Goal: Transaction & Acquisition: Download file/media

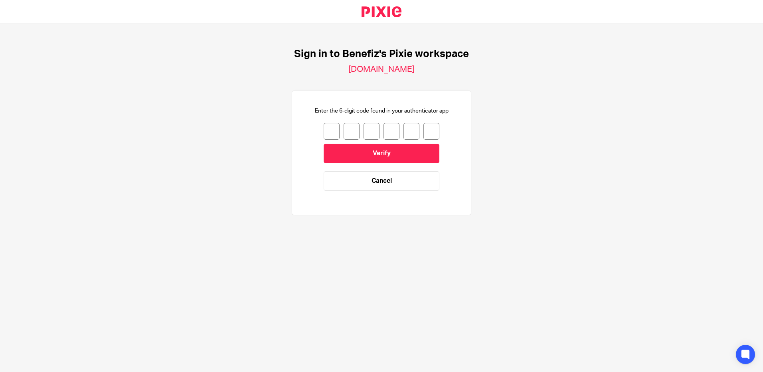
click at [326, 129] on input "number" at bounding box center [332, 131] width 16 height 17
type input "0"
type input "9"
type input "7"
type input "6"
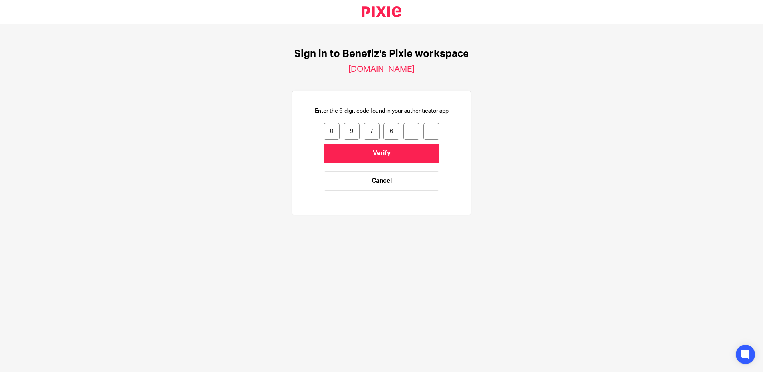
type input "9"
type input "6"
click at [360, 152] on input "Verify" at bounding box center [382, 154] width 116 height 20
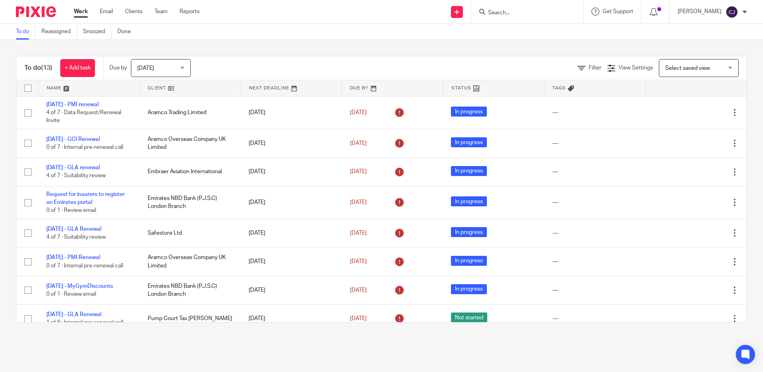
click at [516, 17] on div at bounding box center [527, 12] width 112 height 24
click at [508, 11] on input "Search" at bounding box center [523, 13] width 72 height 7
click at [502, 16] on input "Search" at bounding box center [523, 13] width 72 height 7
click at [503, 13] on input "Search" at bounding box center [523, 13] width 72 height 7
type input "stobo"
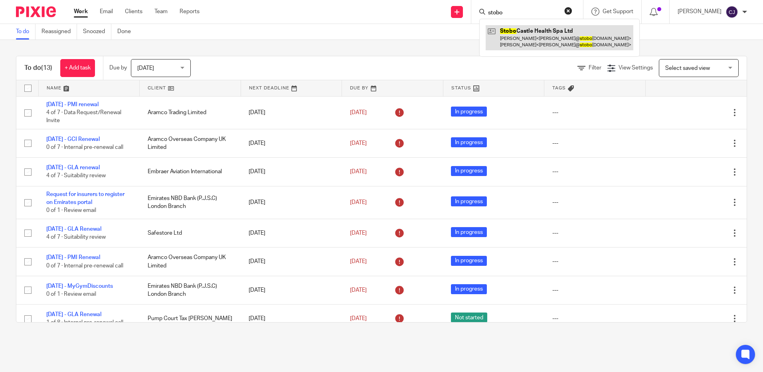
click at [545, 43] on link at bounding box center [560, 37] width 148 height 25
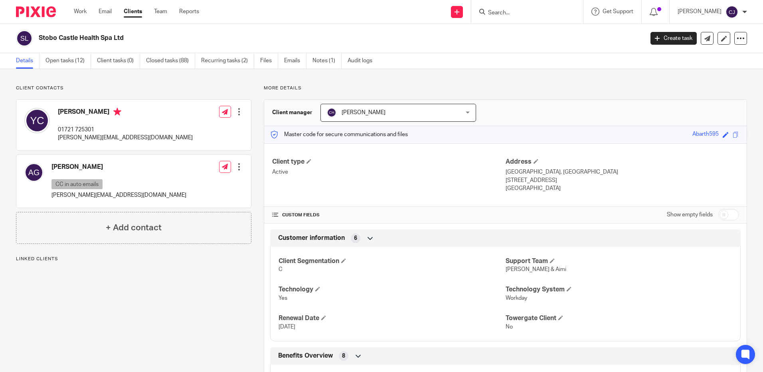
click at [208, 264] on div "Client contacts Alexis Greaves CC in auto emails alexis@stobocastle.co.uk Edit …" at bounding box center [128, 360] width 248 height 550
click at [733, 133] on span at bounding box center [736, 135] width 6 height 6
click at [510, 14] on input "Search" at bounding box center [523, 13] width 72 height 7
click at [495, 8] on form at bounding box center [529, 12] width 85 height 10
click at [496, 12] on input "Search" at bounding box center [523, 13] width 72 height 7
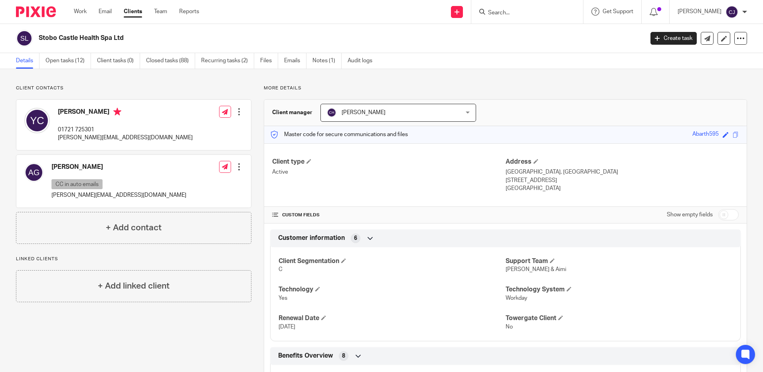
click at [508, 13] on input "Search" at bounding box center [523, 13] width 72 height 7
click at [507, 13] on input "Search" at bounding box center [523, 13] width 72 height 7
click at [505, 14] on input "Search" at bounding box center [523, 13] width 72 height 7
type input "s"
type input "safestore"
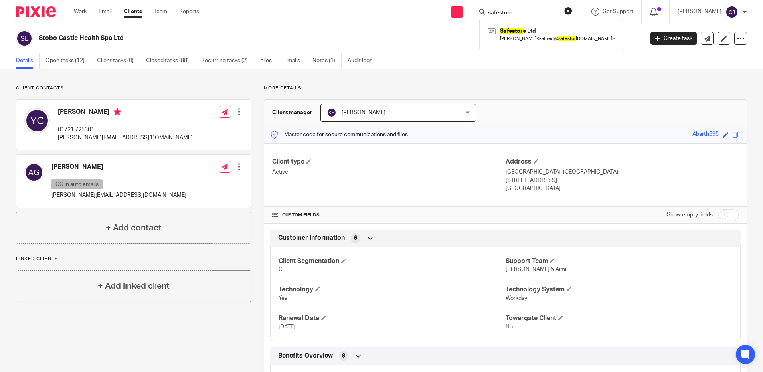
click button "submit" at bounding box center [0, 0] width 0 height 0
click at [531, 38] on link at bounding box center [553, 34] width 135 height 18
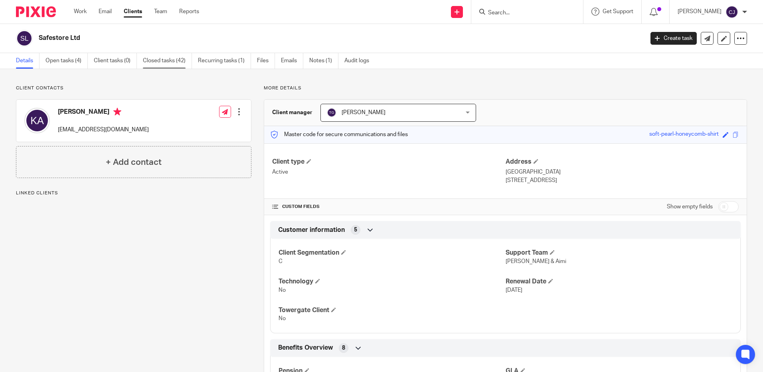
click at [182, 63] on link "Closed tasks (42)" at bounding box center [167, 61] width 49 height 16
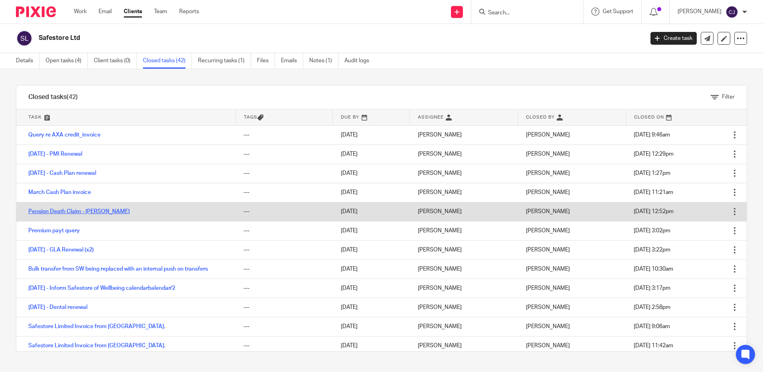
click at [71, 212] on link "Pension Death Claim - [PERSON_NAME]" at bounding box center [78, 212] width 101 height 6
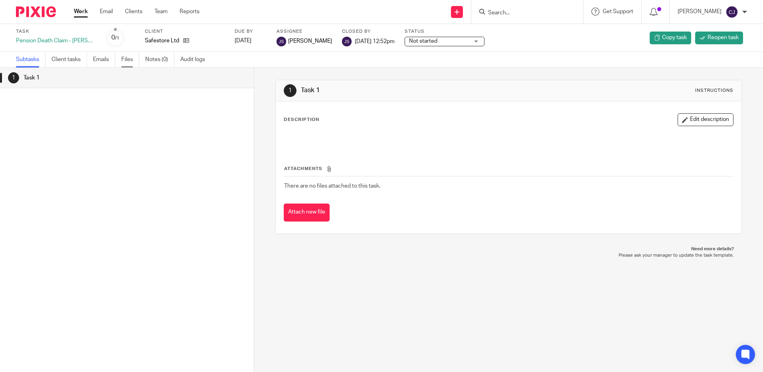
click at [131, 59] on link "Files" at bounding box center [130, 60] width 18 height 16
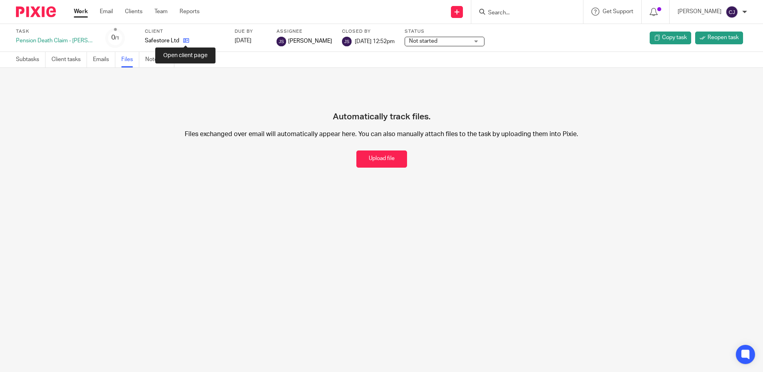
click at [186, 41] on icon at bounding box center [186, 41] width 6 height 6
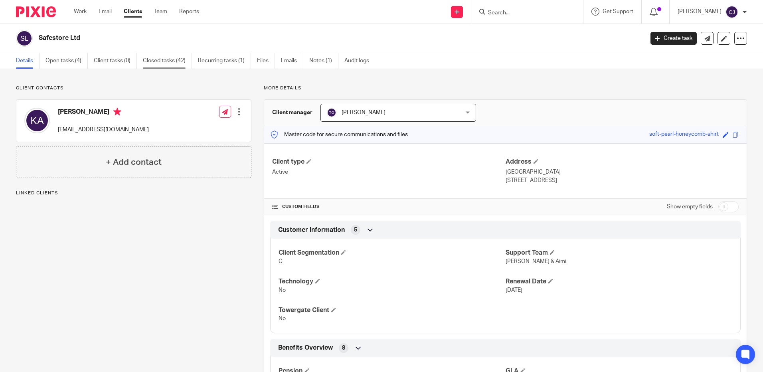
click at [152, 63] on link "Closed tasks (42)" at bounding box center [167, 61] width 49 height 16
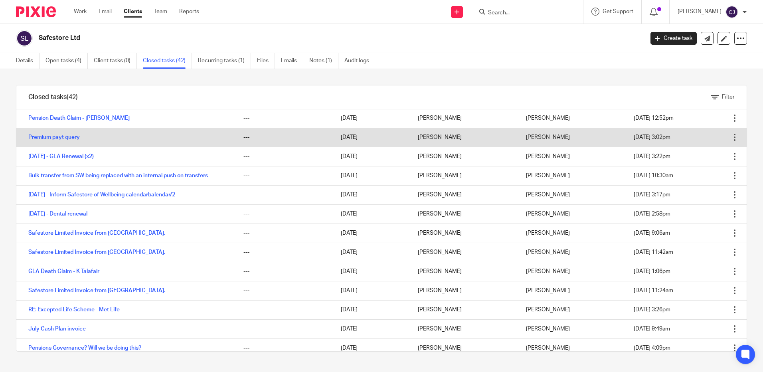
scroll to position [120, 0]
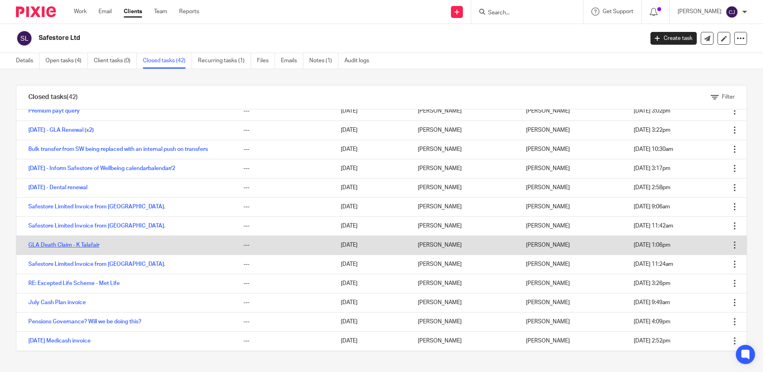
click at [67, 243] on link "GLA Death Claim - K Talafair" at bounding box center [63, 245] width 71 height 6
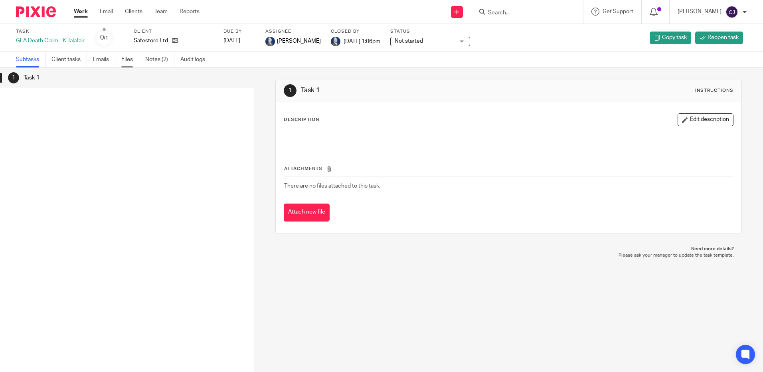
click at [127, 60] on link "Files" at bounding box center [130, 60] width 18 height 16
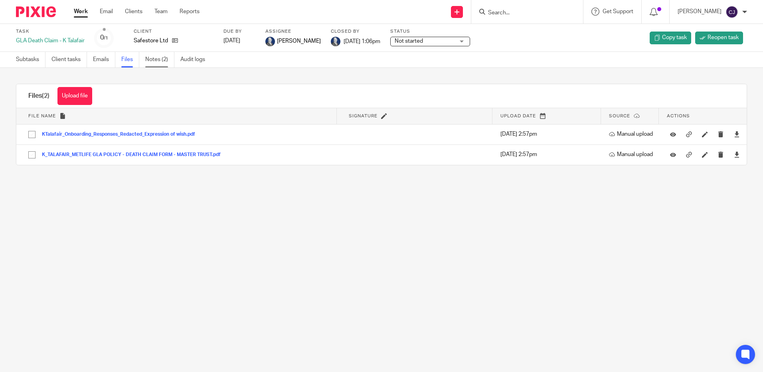
click at [154, 56] on link "Notes (2)" at bounding box center [159, 60] width 29 height 16
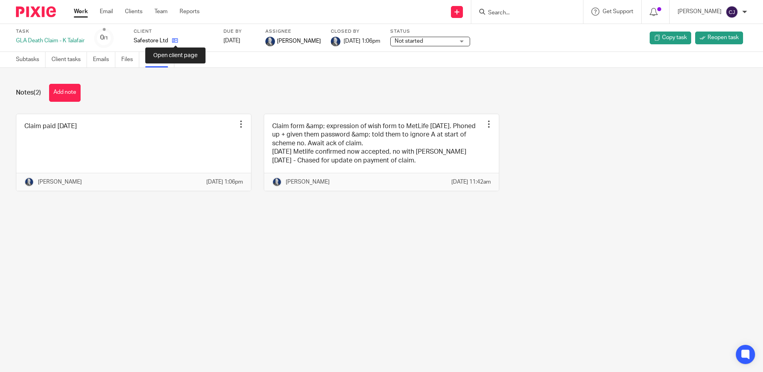
click at [175, 42] on icon at bounding box center [175, 41] width 6 height 6
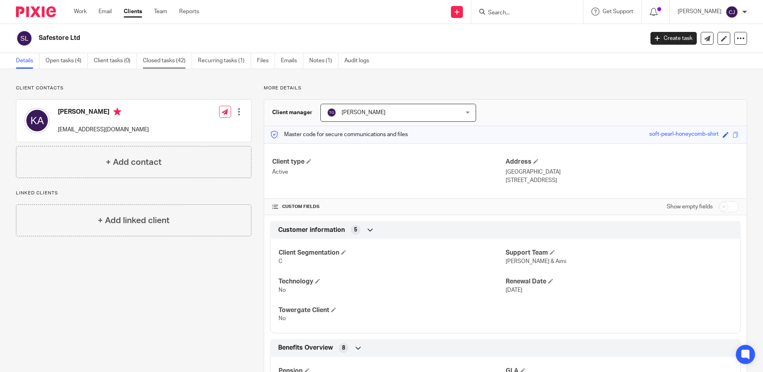
click at [160, 57] on link "Closed tasks (42)" at bounding box center [167, 61] width 49 height 16
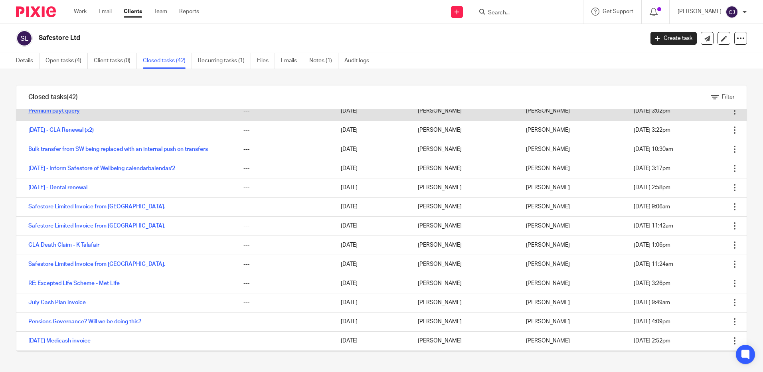
scroll to position [160, 0]
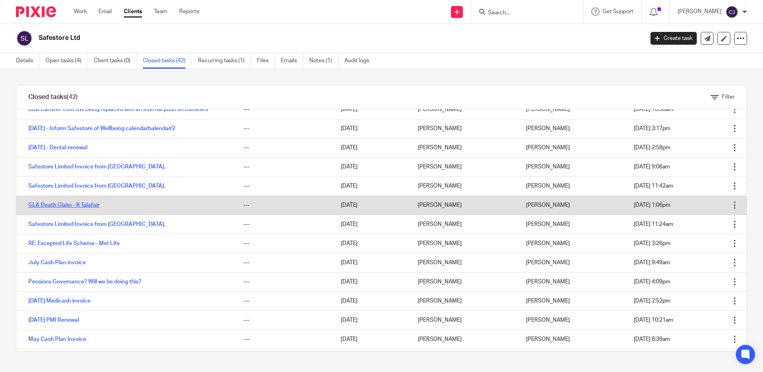
click at [89, 208] on link "GLA Death Claim - K Talafair" at bounding box center [63, 205] width 71 height 6
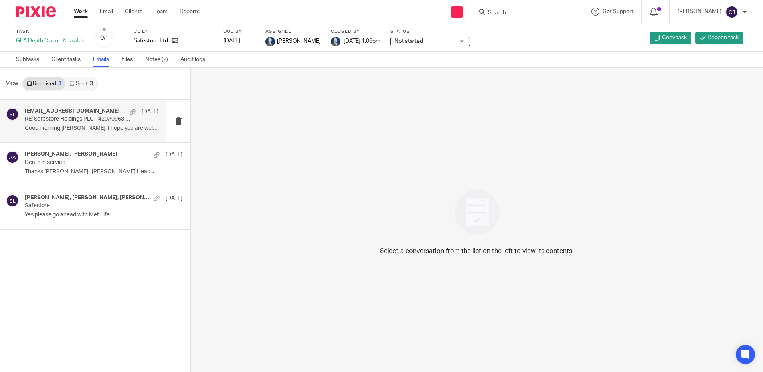
click at [110, 129] on p "Good morning Aimi, I hope you are well. I..." at bounding box center [92, 128] width 134 height 7
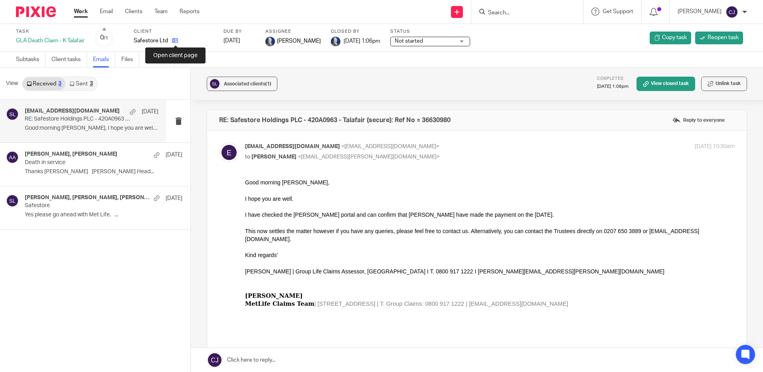
click at [177, 39] on icon at bounding box center [175, 41] width 6 height 6
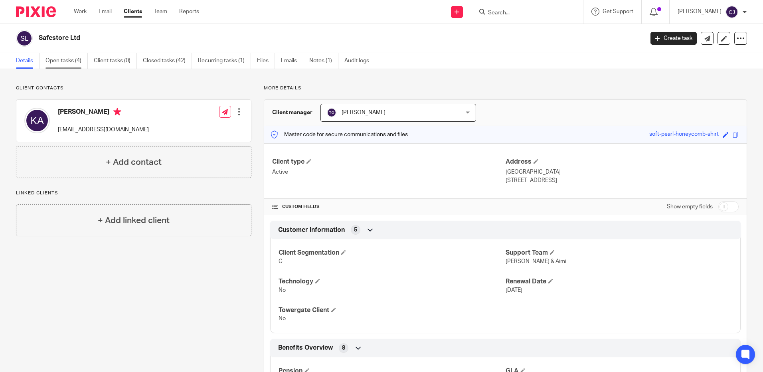
drag, startPoint x: 69, startPoint y: 62, endPoint x: 75, endPoint y: 66, distance: 7.0
click at [69, 62] on link "Open tasks (4)" at bounding box center [67, 61] width 42 height 16
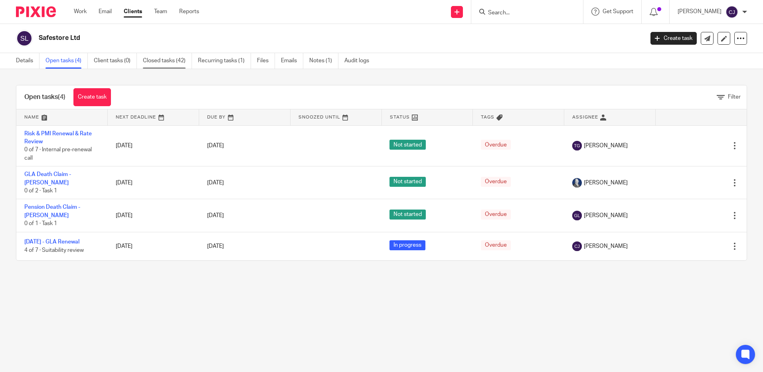
click at [163, 65] on link "Closed tasks (42)" at bounding box center [167, 61] width 49 height 16
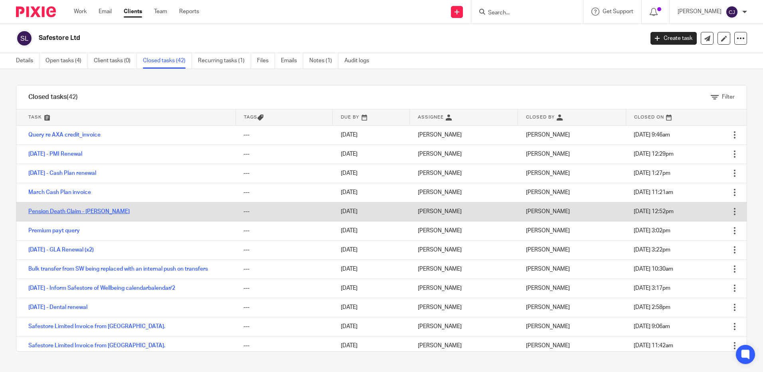
click at [71, 212] on link "Pension Death Claim - [PERSON_NAME]" at bounding box center [78, 212] width 101 height 6
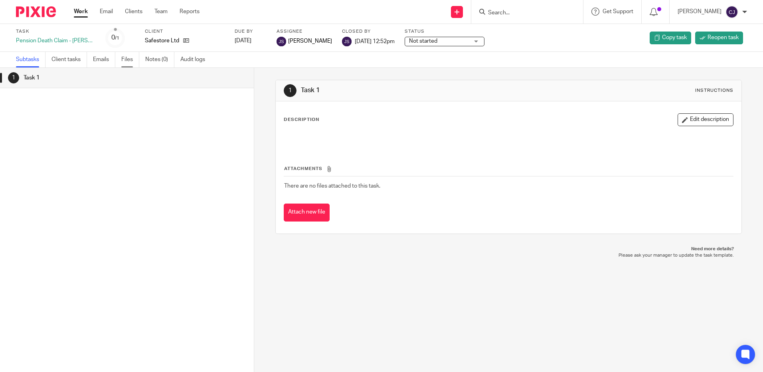
click at [126, 57] on link "Files" at bounding box center [130, 60] width 18 height 16
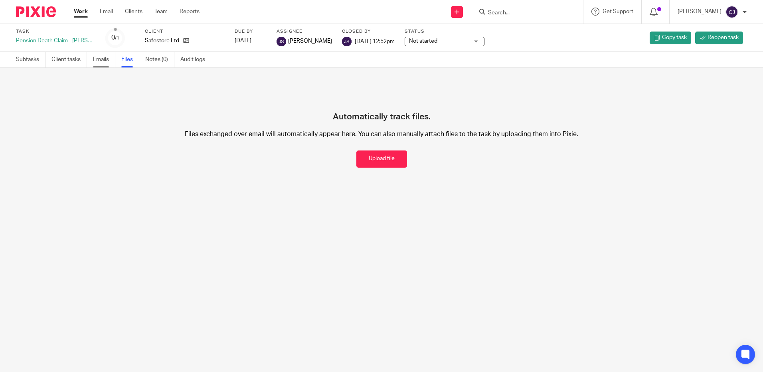
click at [99, 59] on link "Emails" at bounding box center [104, 60] width 22 height 16
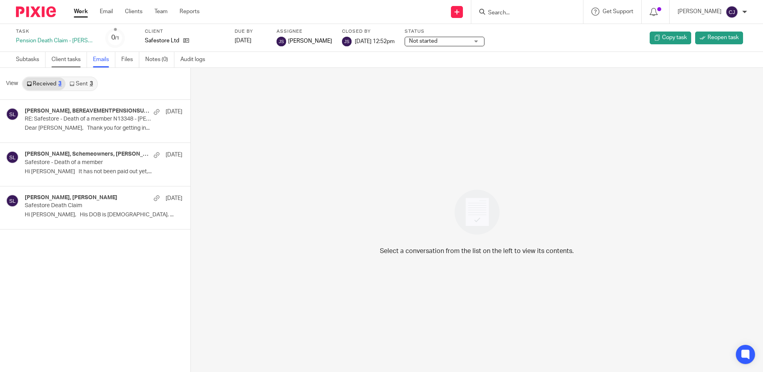
click at [75, 59] on link "Client tasks" at bounding box center [69, 60] width 36 height 16
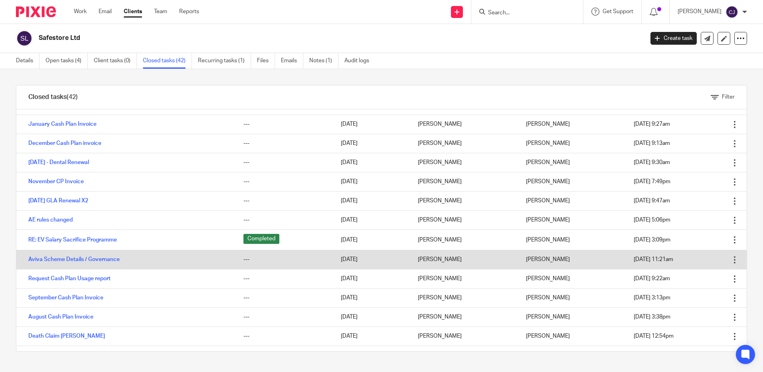
scroll to position [580, 0]
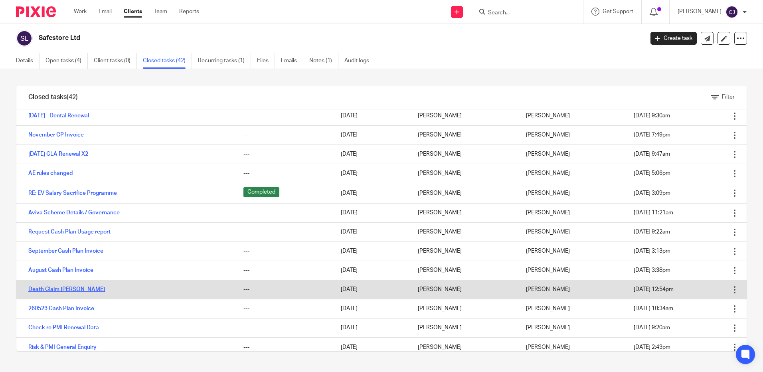
click at [84, 287] on link "Death Claim Colin Cassidy" at bounding box center [66, 290] width 77 height 6
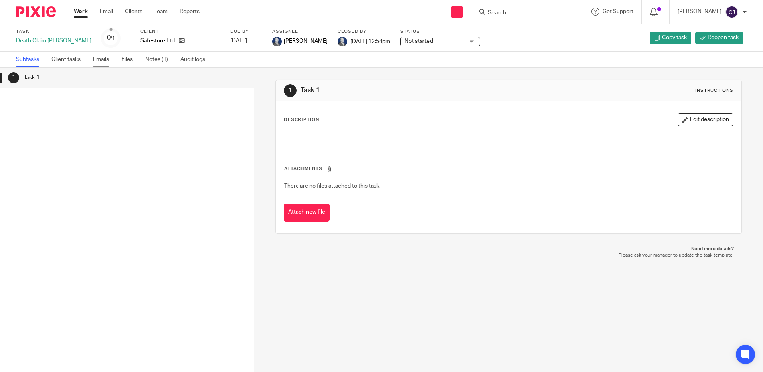
click at [99, 61] on link "Emails" at bounding box center [104, 60] width 22 height 16
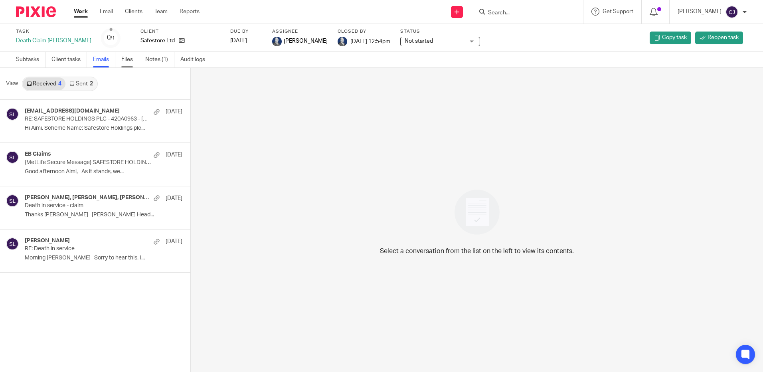
click at [125, 61] on link "Files" at bounding box center [130, 60] width 18 height 16
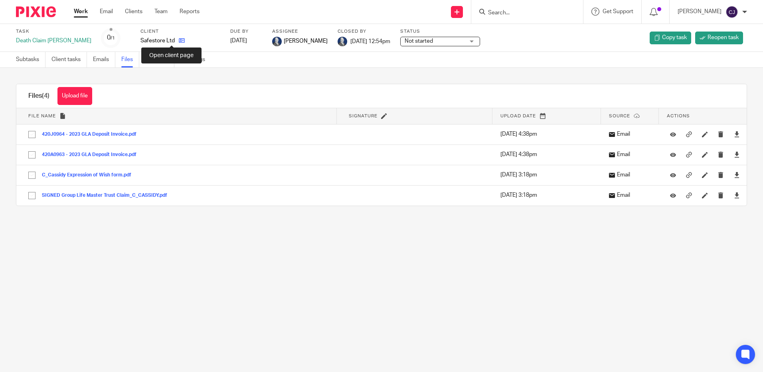
click at [179, 41] on icon at bounding box center [182, 41] width 6 height 6
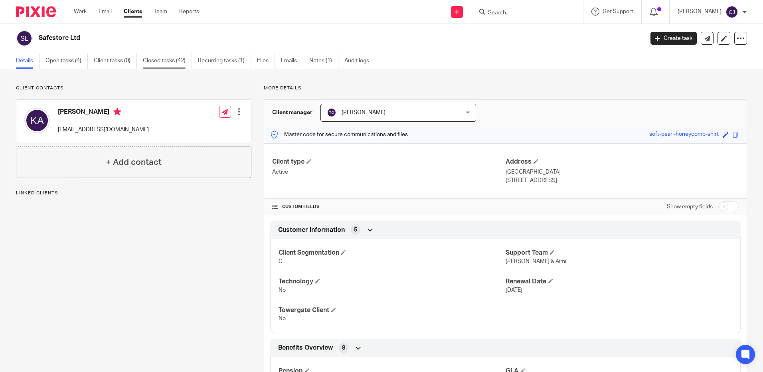
click at [157, 58] on link "Closed tasks (42)" at bounding box center [167, 61] width 49 height 16
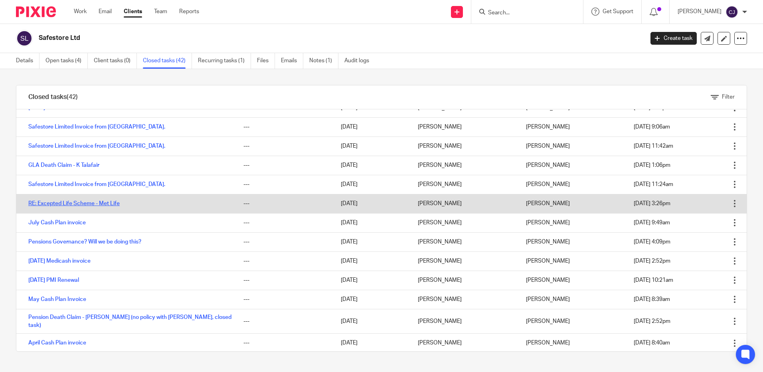
scroll to position [240, 0]
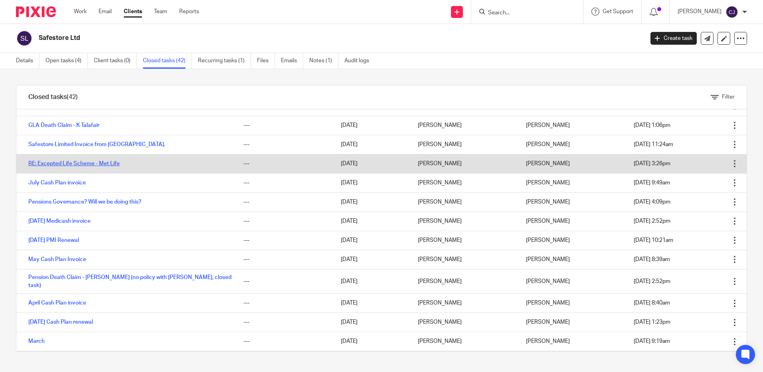
click at [95, 281] on link "Pension Death Claim - [PERSON_NAME] (no policy with [PERSON_NAME], closed task)" at bounding box center [129, 282] width 203 height 14
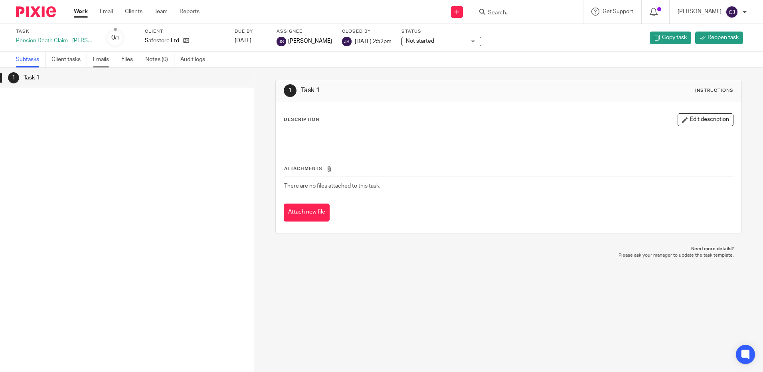
click at [97, 59] on link "Emails" at bounding box center [104, 60] width 22 height 16
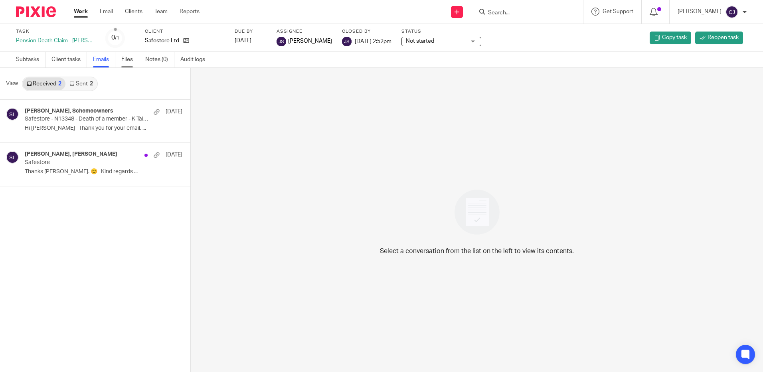
click at [131, 57] on link "Files" at bounding box center [130, 60] width 18 height 16
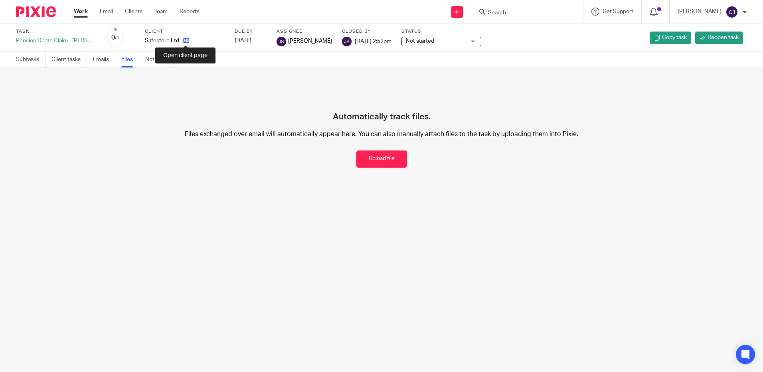
click at [183, 42] on icon at bounding box center [186, 41] width 6 height 6
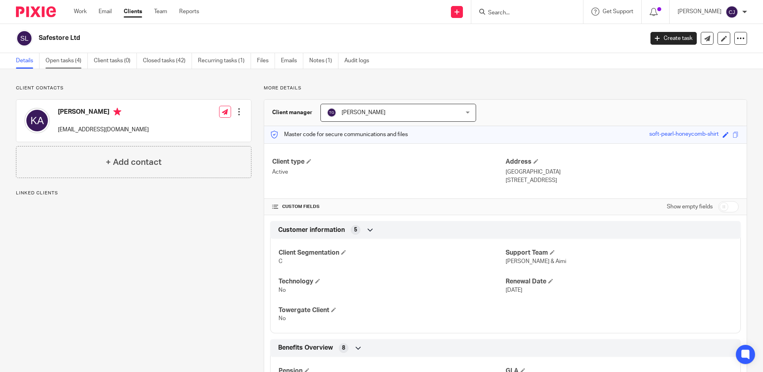
click at [77, 60] on link "Open tasks (4)" at bounding box center [67, 61] width 42 height 16
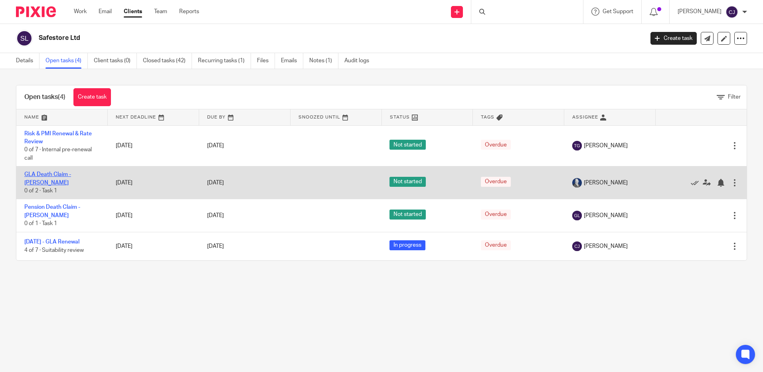
click at [71, 178] on link "GLA Death Claim - [PERSON_NAME]" at bounding box center [47, 179] width 47 height 14
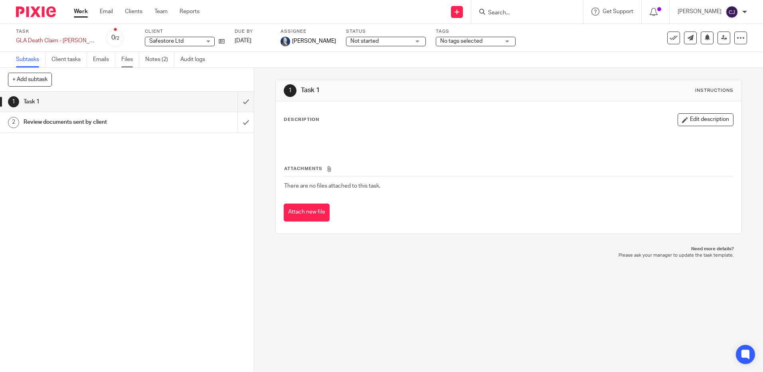
click at [134, 60] on link "Files" at bounding box center [130, 60] width 18 height 16
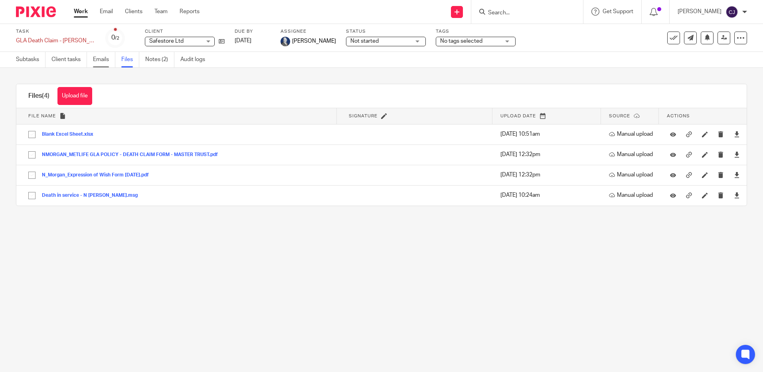
click at [97, 59] on link "Emails" at bounding box center [104, 60] width 22 height 16
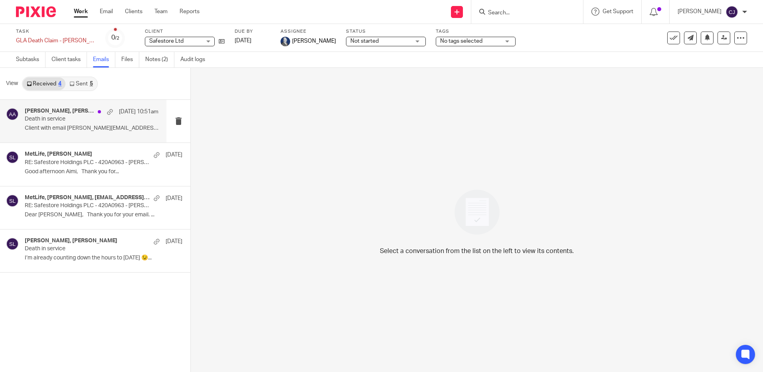
click at [98, 125] on div "[PERSON_NAME], [PERSON_NAME] [DATE] 10:51am Death in service Client with email …" at bounding box center [92, 121] width 134 height 27
click at [40, 131] on p "Client with email [PERSON_NAME][EMAIL_ADDRESS][DOMAIN_NAME]..." at bounding box center [92, 128] width 134 height 7
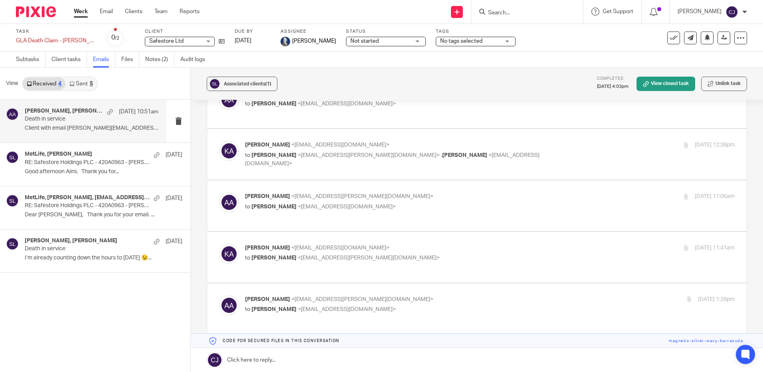
scroll to position [641, 0]
click at [737, 38] on icon at bounding box center [741, 38] width 8 height 8
click at [566, 39] on div "Task GLA Death Claim - N [PERSON_NAME] Save GLA Death Claim - N [PERSON_NAME] 0…" at bounding box center [321, 37] width 610 height 19
click at [190, 59] on link "Audit logs" at bounding box center [195, 60] width 31 height 16
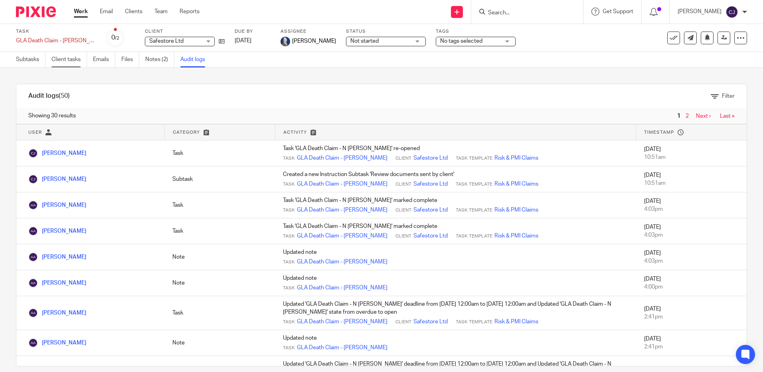
click at [70, 61] on link "Client tasks" at bounding box center [69, 60] width 36 height 16
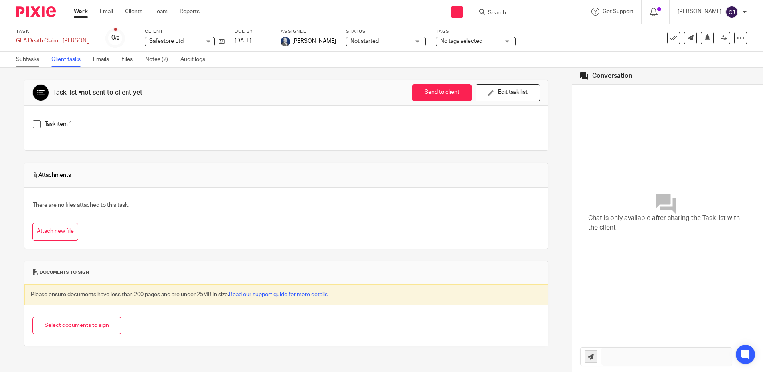
click at [23, 55] on link "Subtasks" at bounding box center [31, 60] width 30 height 16
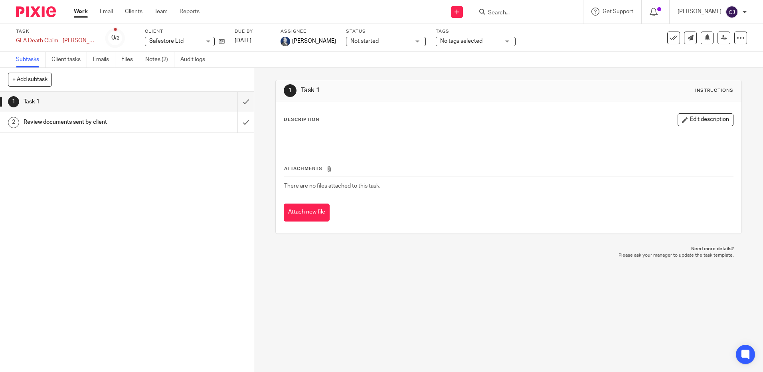
click at [107, 125] on h1 "Review documents sent by client" at bounding box center [92, 122] width 137 height 12
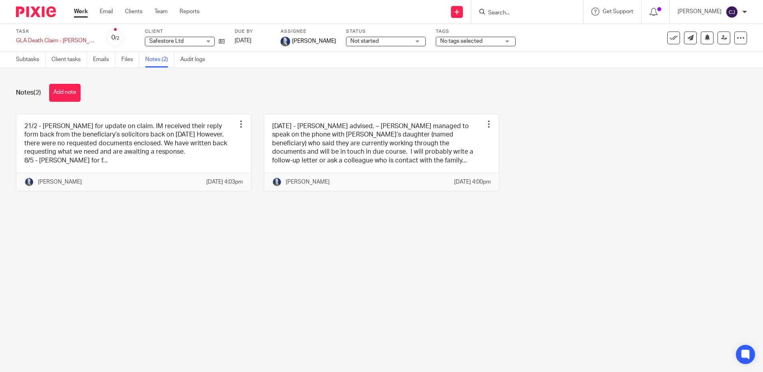
click at [121, 61] on ul "Subtasks Client tasks Emails Files Notes (2) Audit logs" at bounding box center [116, 60] width 201 height 16
click at [129, 63] on link "Files" at bounding box center [130, 60] width 18 height 16
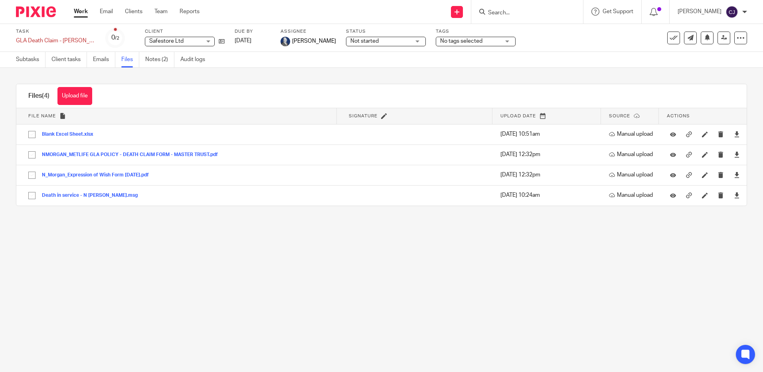
click at [162, 261] on main "Task GLA Death Claim - N [PERSON_NAME] Save GLA Death Claim - N [PERSON_NAME] 0…" at bounding box center [381, 186] width 763 height 372
click at [70, 97] on button "Upload file" at bounding box center [74, 96] width 35 height 18
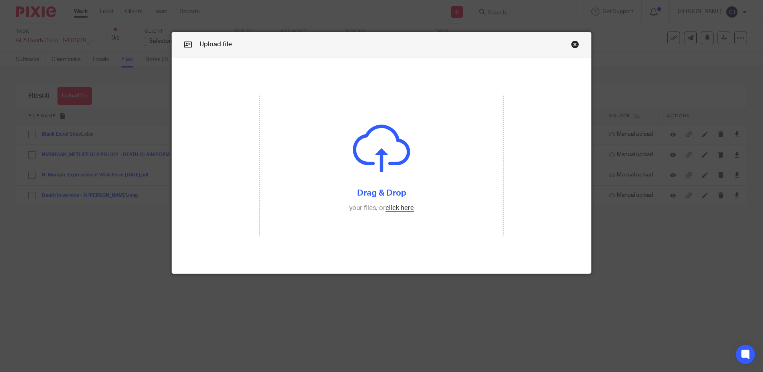
drag, startPoint x: 570, startPoint y: 42, endPoint x: 564, endPoint y: 43, distance: 6.6
click at [571, 42] on link "Close this dialog window" at bounding box center [575, 45] width 8 height 11
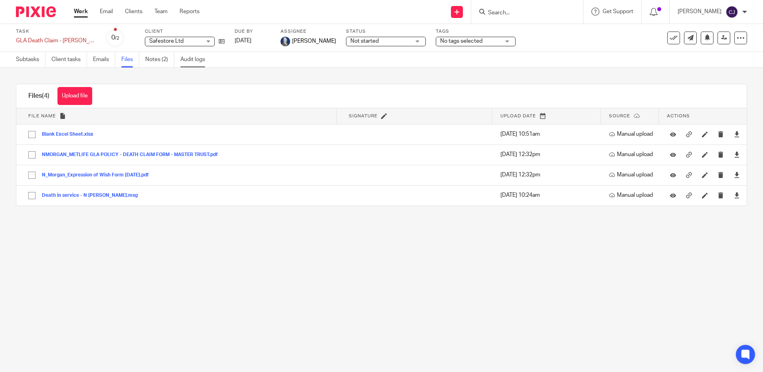
click at [198, 59] on link "Audit logs" at bounding box center [195, 60] width 31 height 16
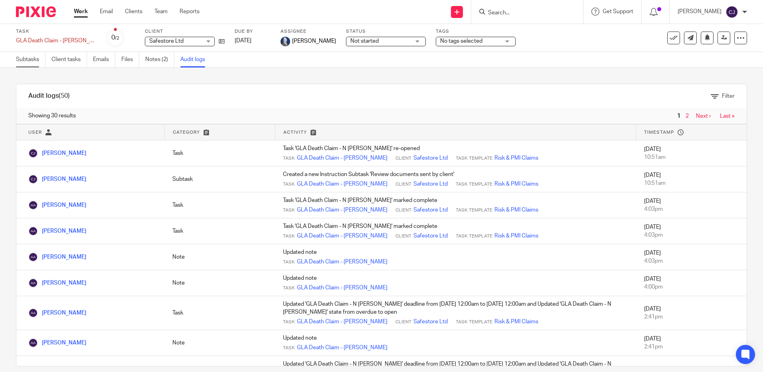
click at [43, 59] on link "Subtasks" at bounding box center [31, 60] width 30 height 16
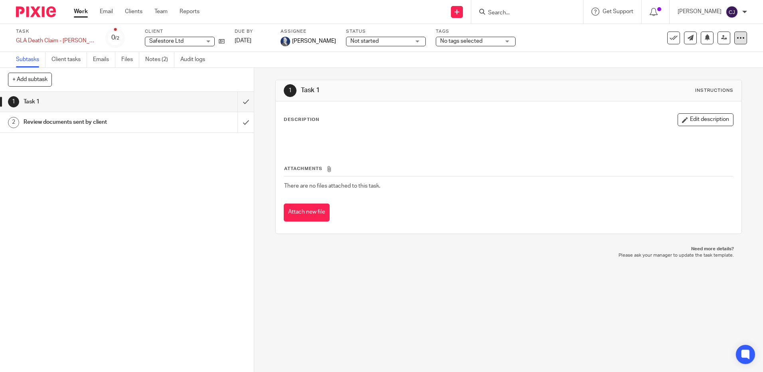
click at [737, 34] on icon at bounding box center [741, 38] width 8 height 8
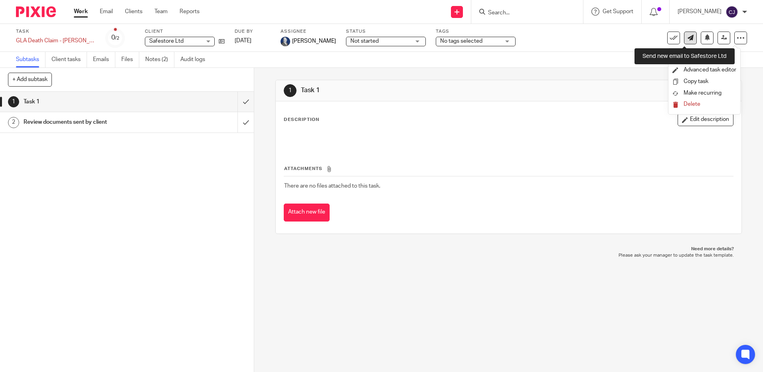
click at [688, 35] on link at bounding box center [690, 38] width 13 height 13
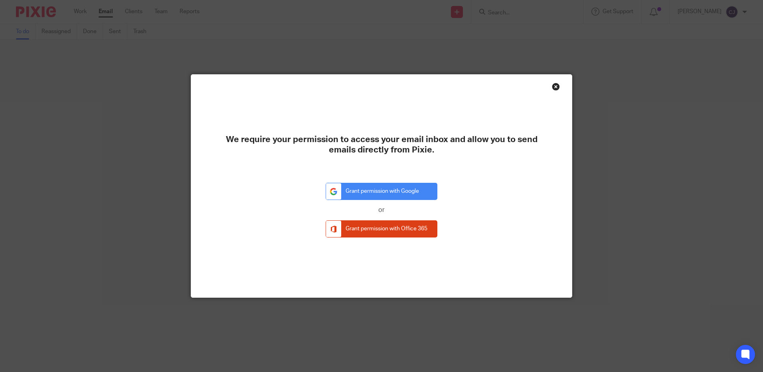
click at [554, 87] on div "Close this dialog window" at bounding box center [556, 87] width 8 height 8
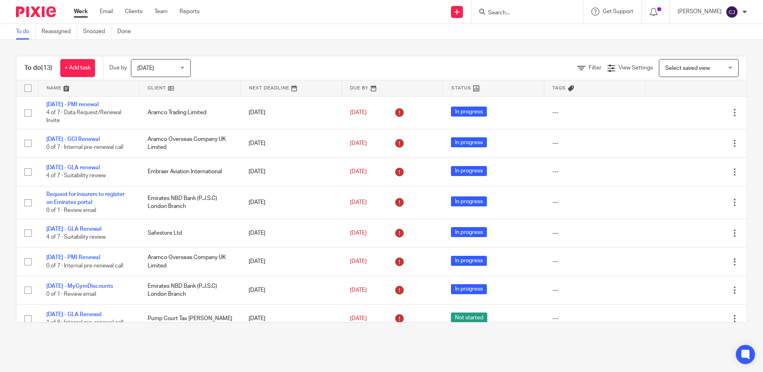
click at [521, 10] on input "Search" at bounding box center [523, 13] width 72 height 7
click at [521, 12] on input "Search" at bounding box center [523, 13] width 72 height 7
type input "safestore"
click at [525, 26] on link at bounding box center [553, 34] width 135 height 18
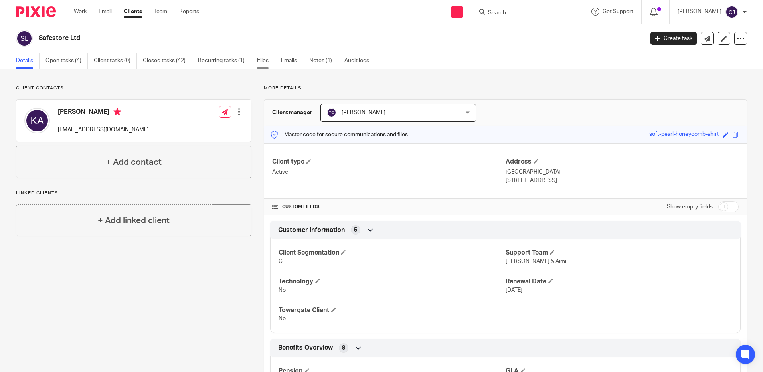
click at [260, 63] on link "Files" at bounding box center [266, 61] width 18 height 16
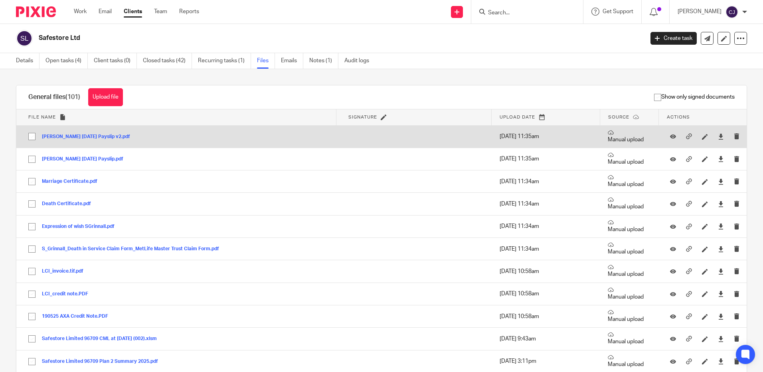
drag, startPoint x: 33, startPoint y: 136, endPoint x: 33, endPoint y: 142, distance: 6.0
click at [33, 136] on input "checkbox" at bounding box center [31, 136] width 15 height 15
checkbox input "true"
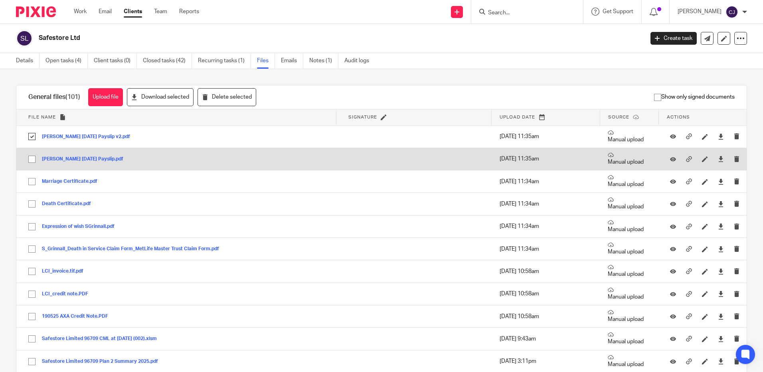
click at [33, 158] on input "checkbox" at bounding box center [31, 159] width 15 height 15
checkbox input "true"
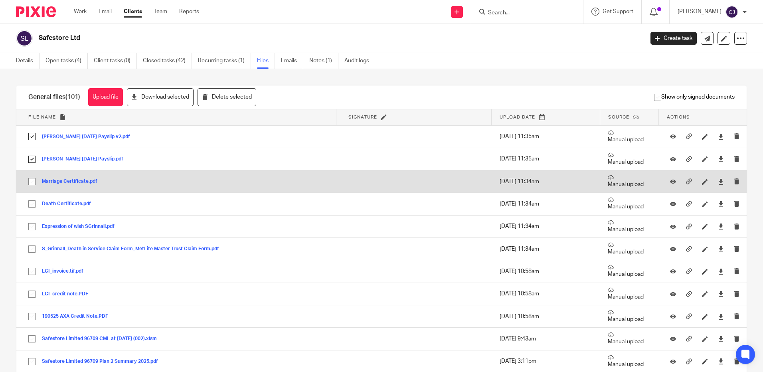
click at [33, 180] on input "checkbox" at bounding box center [31, 181] width 15 height 15
checkbox input "true"
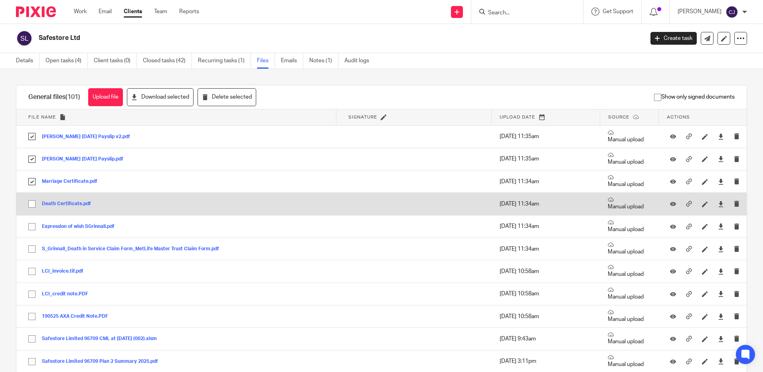
click at [34, 202] on input "checkbox" at bounding box center [31, 203] width 15 height 15
checkbox input "true"
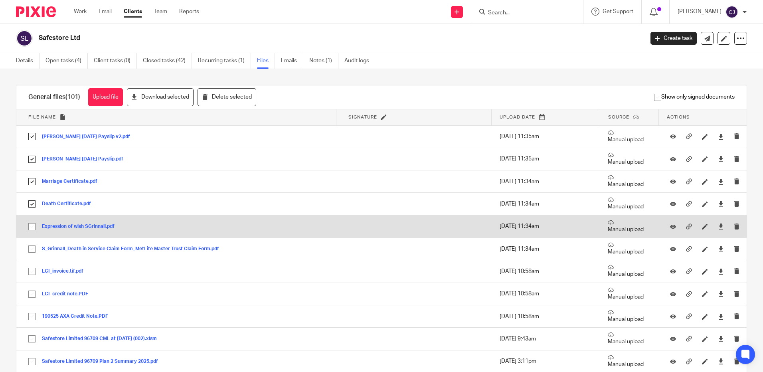
click at [32, 226] on input "checkbox" at bounding box center [31, 226] width 15 height 15
checkbox input "true"
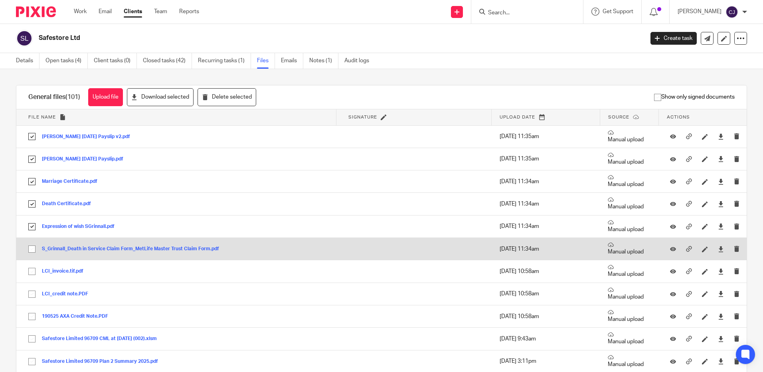
click at [30, 249] on input "checkbox" at bounding box center [31, 249] width 15 height 15
checkbox input "true"
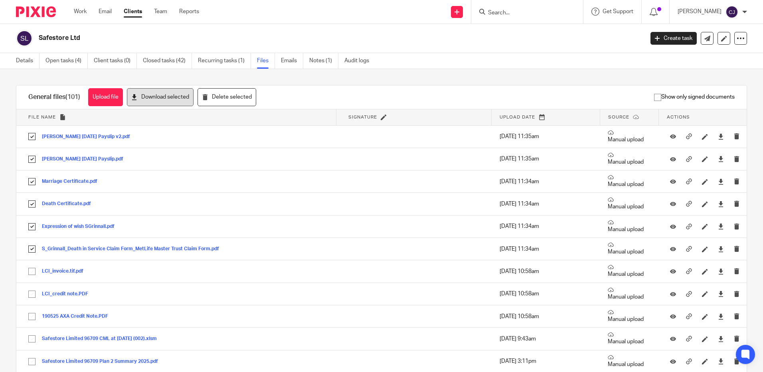
click at [168, 96] on button "Download selected" at bounding box center [160, 97] width 67 height 18
